Goal: Information Seeking & Learning: Learn about a topic

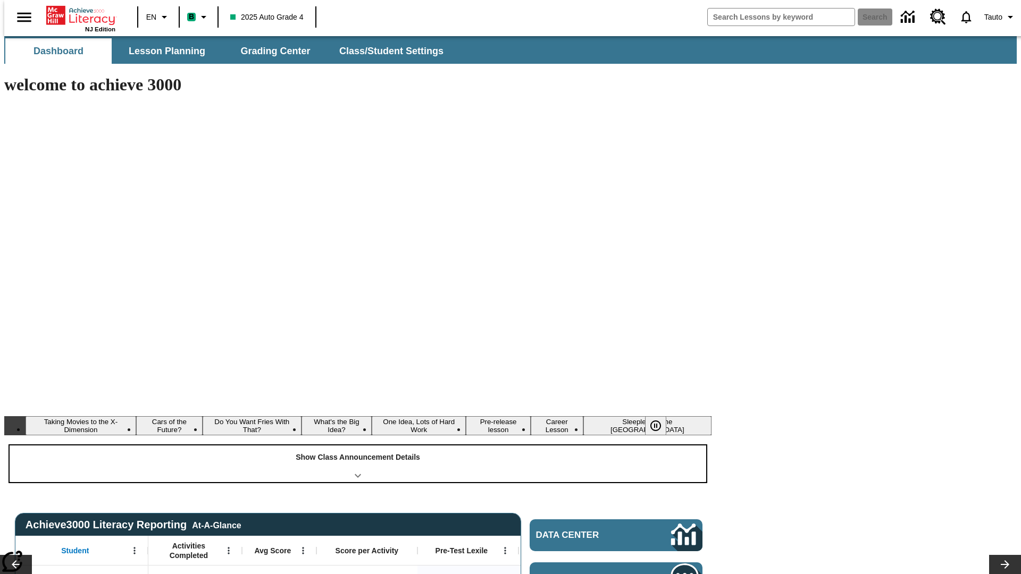
click at [358, 446] on div "Show Class Announcement Details" at bounding box center [358, 464] width 696 height 37
